Goal: Use online tool/utility

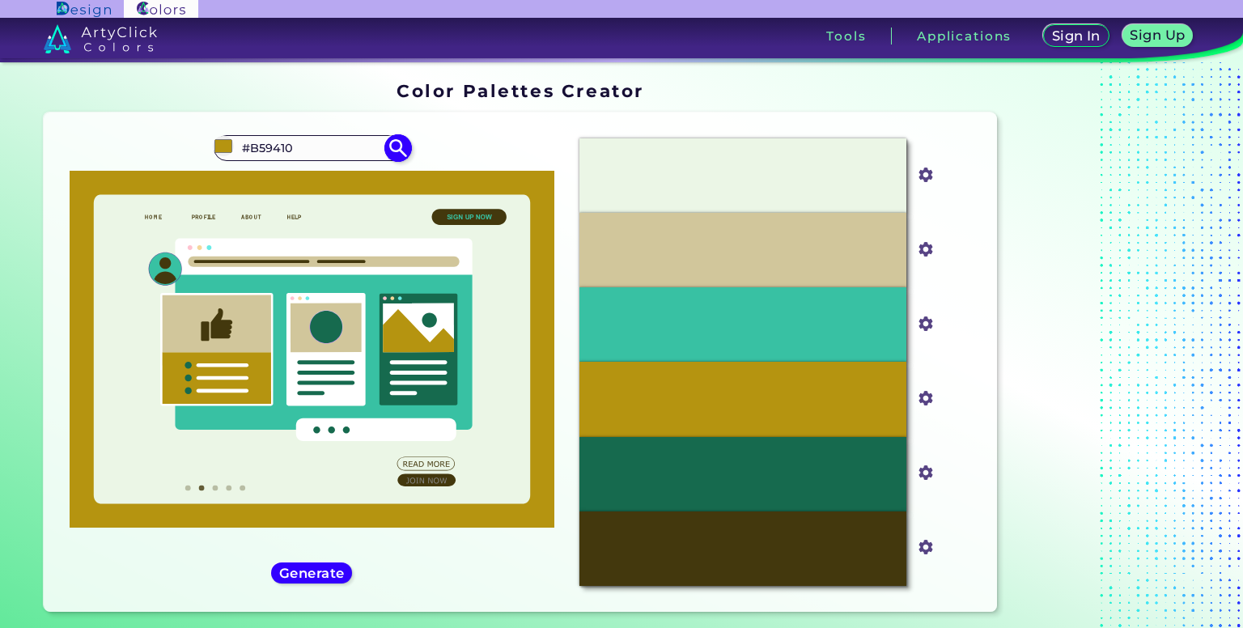
click at [320, 143] on input "#B59410" at bounding box center [311, 148] width 150 height 22
type input "bluebe"
click at [281, 172] on p "Blueberry ◉" at bounding box center [276, 177] width 75 height 30
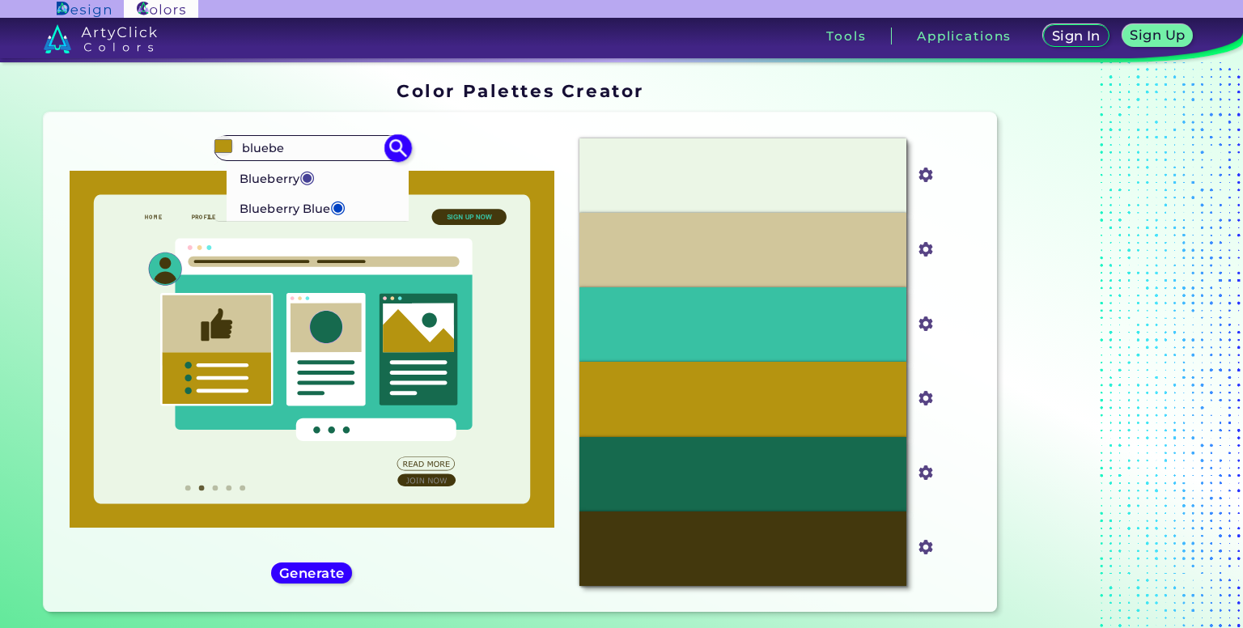
type input "#464196"
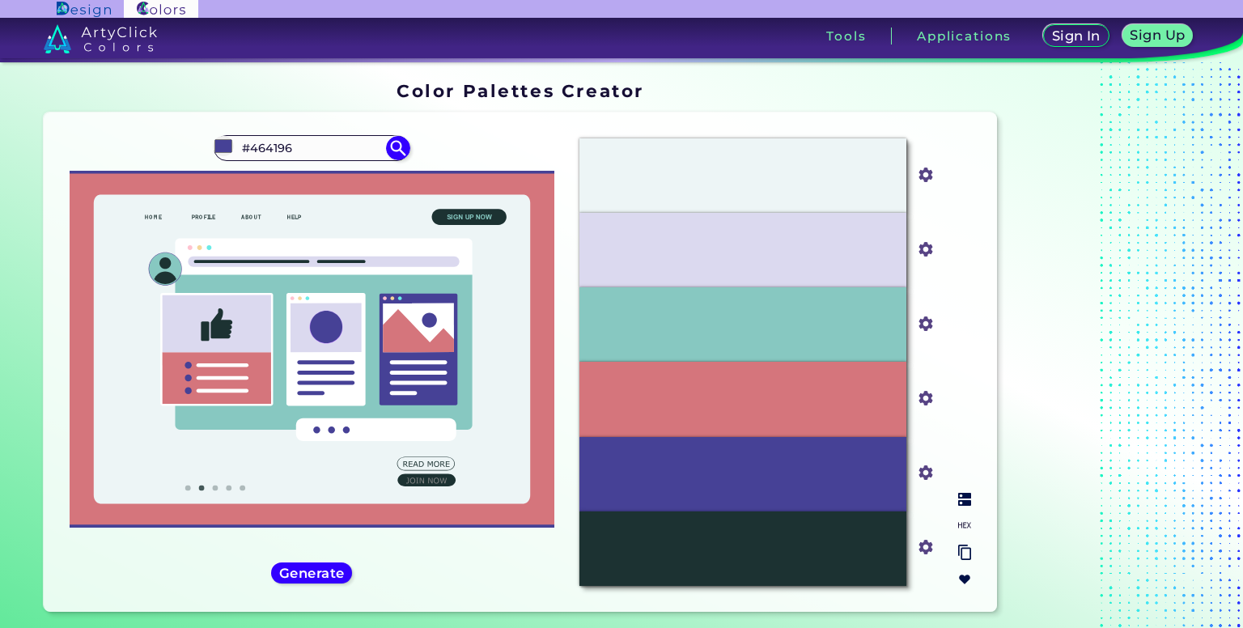
click at [967, 500] on img at bounding box center [964, 499] width 13 height 13
click at [298, 153] on input "#464196" at bounding box center [311, 148] width 150 height 22
click at [1064, 140] on div at bounding box center [1104, 348] width 202 height 549
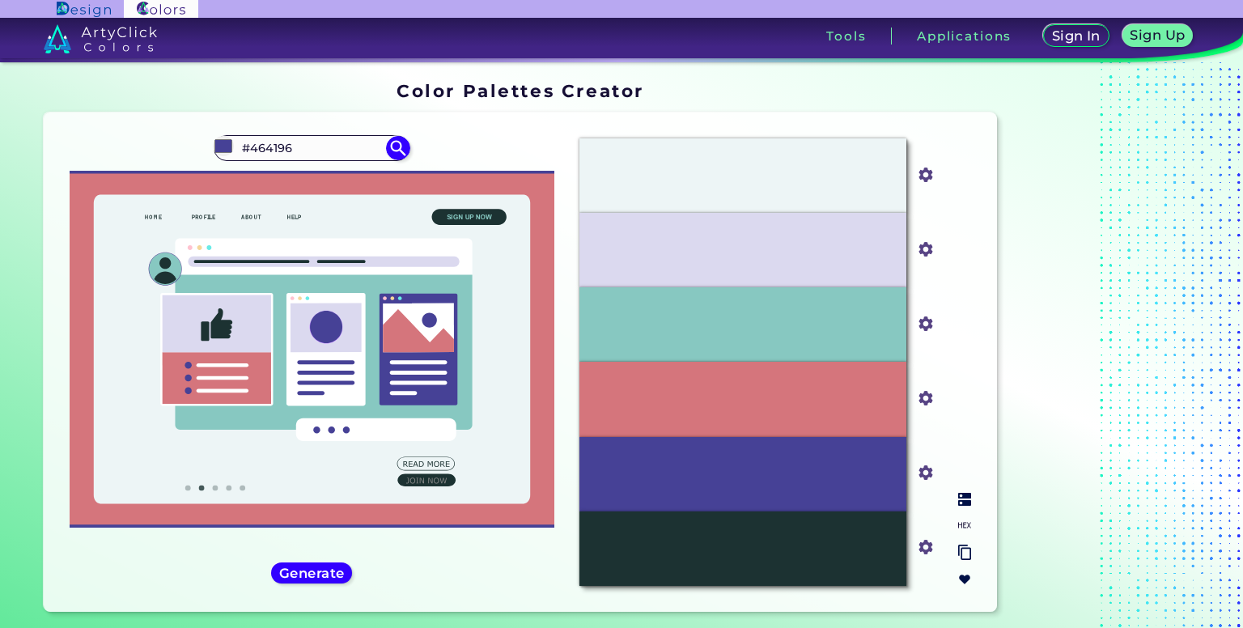
click at [961, 555] on img at bounding box center [964, 551] width 13 height 15
